Goal: Task Accomplishment & Management: Manage account settings

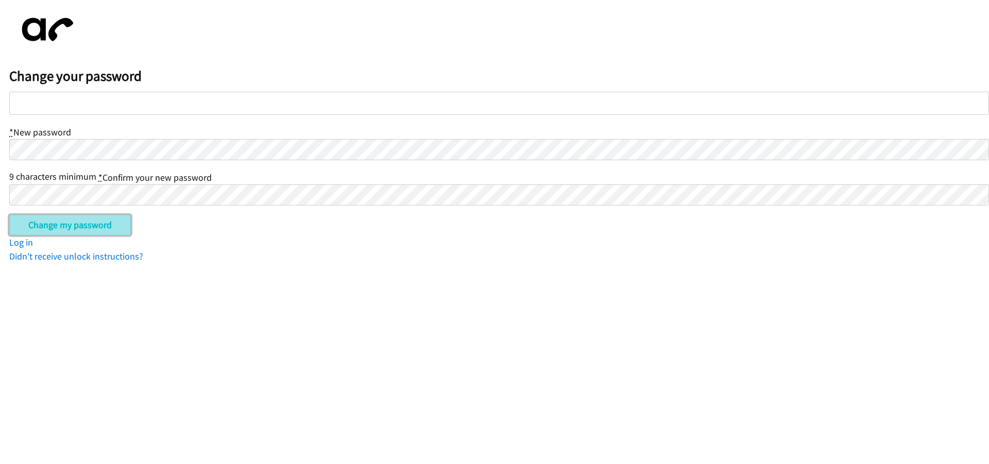
click at [84, 229] on input "Change my password" at bounding box center [70, 225] width 122 height 21
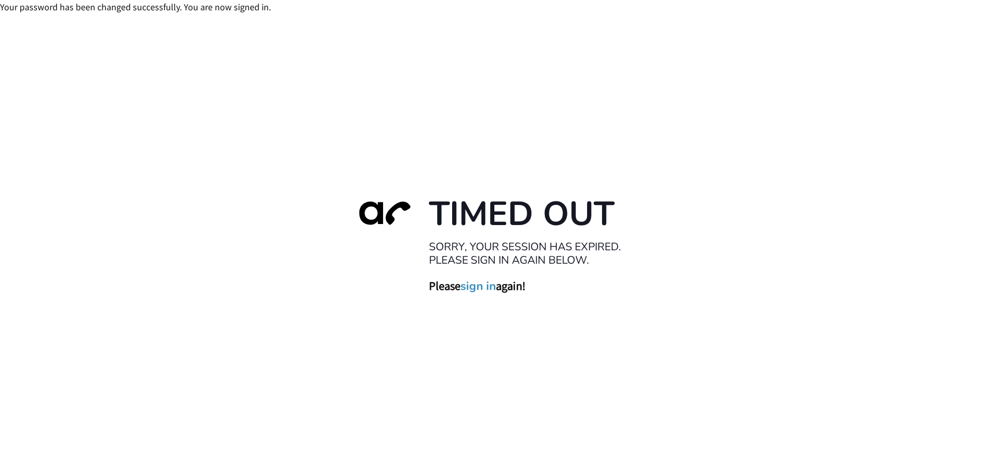
click at [470, 285] on link "sign in" at bounding box center [478, 286] width 36 height 14
click at [473, 287] on link "sign in" at bounding box center [478, 286] width 36 height 14
